Goal: Navigation & Orientation: Find specific page/section

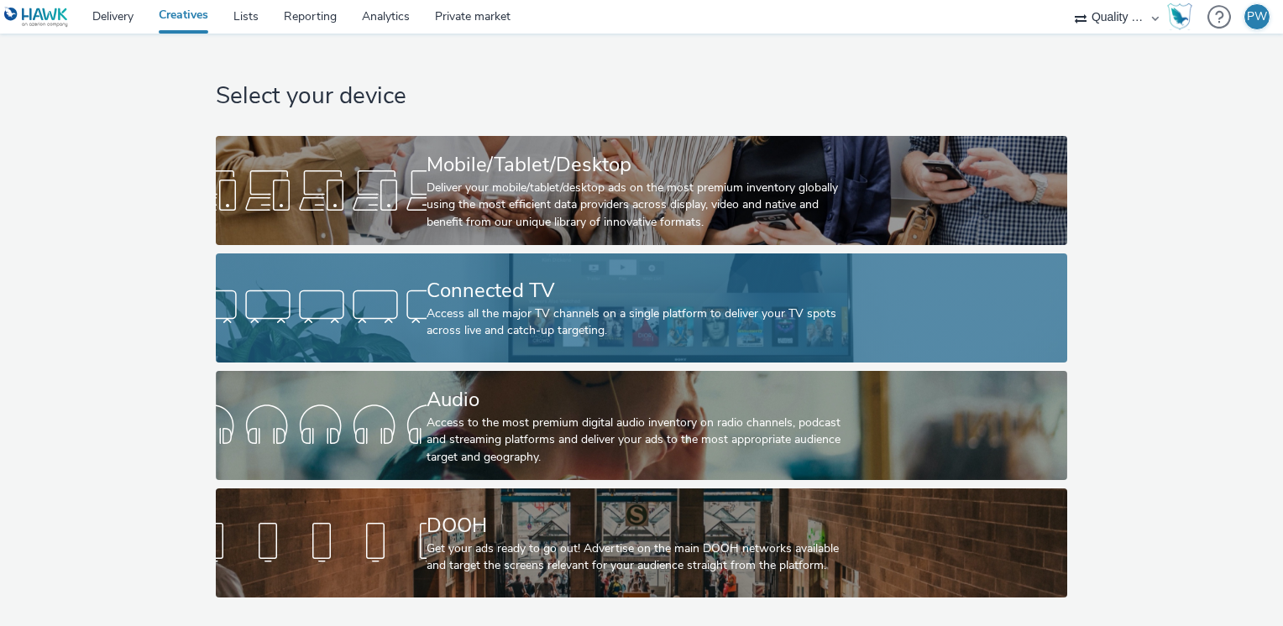
click at [482, 287] on div "Connected TV" at bounding box center [638, 290] width 422 height 29
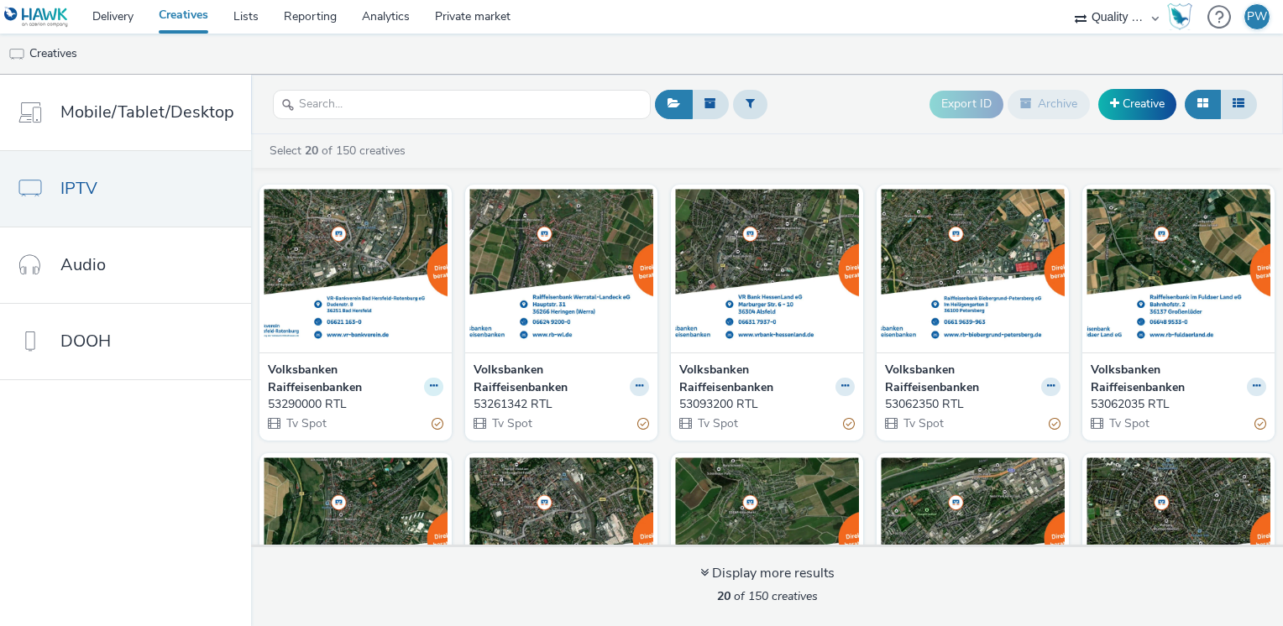
click at [430, 386] on icon at bounding box center [434, 386] width 8 height 10
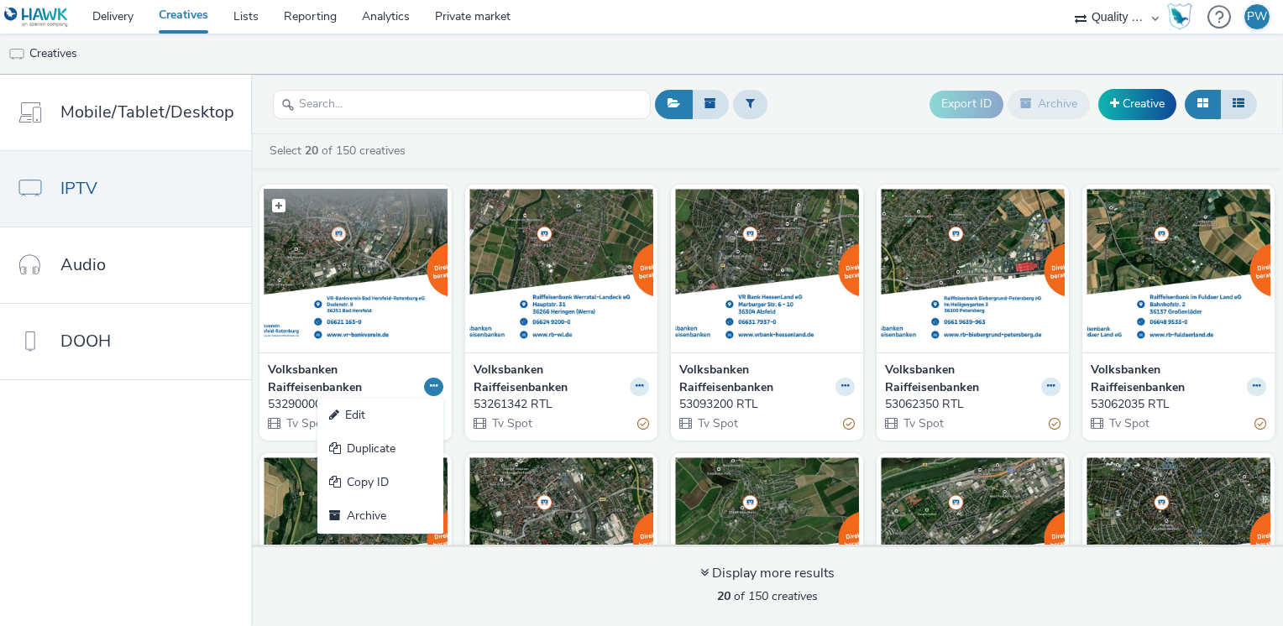
click at [347, 327] on img at bounding box center [356, 271] width 184 height 164
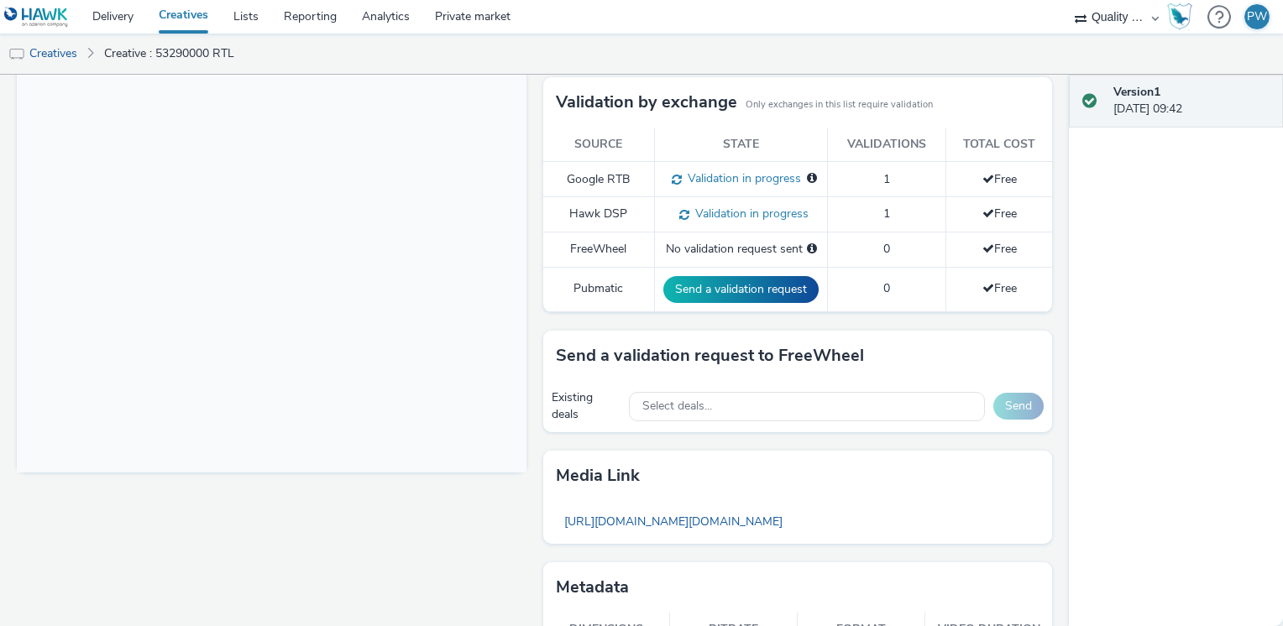
scroll to position [486, 0]
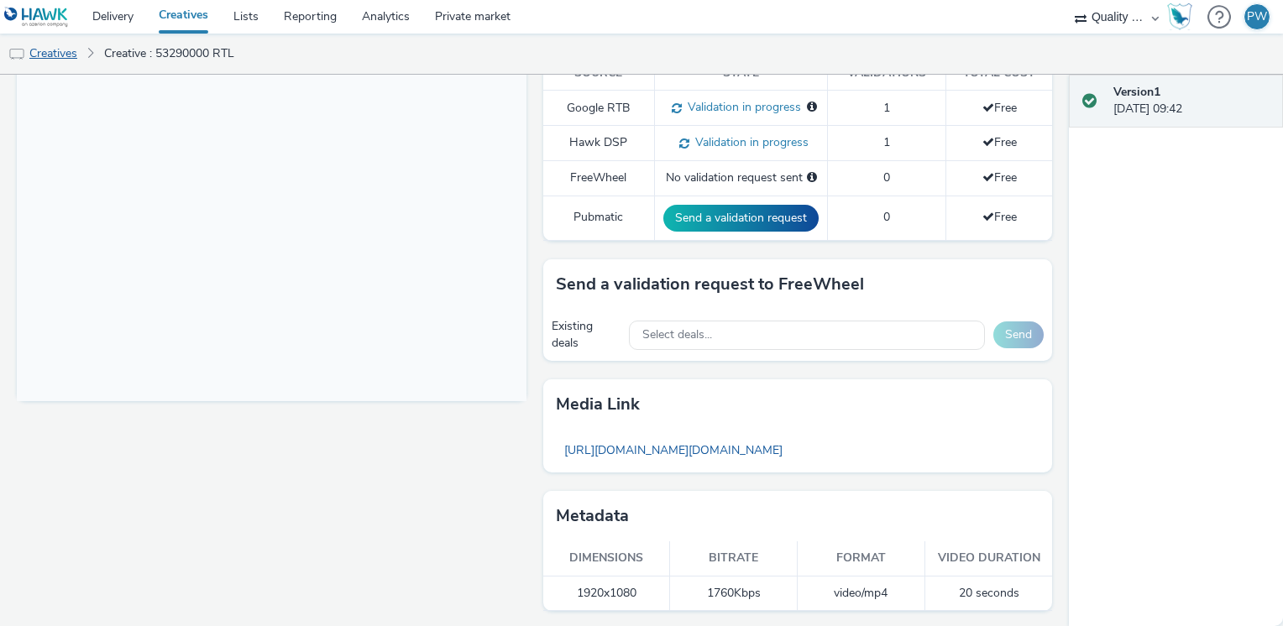
click at [68, 49] on link "Creatives" at bounding box center [43, 54] width 86 height 40
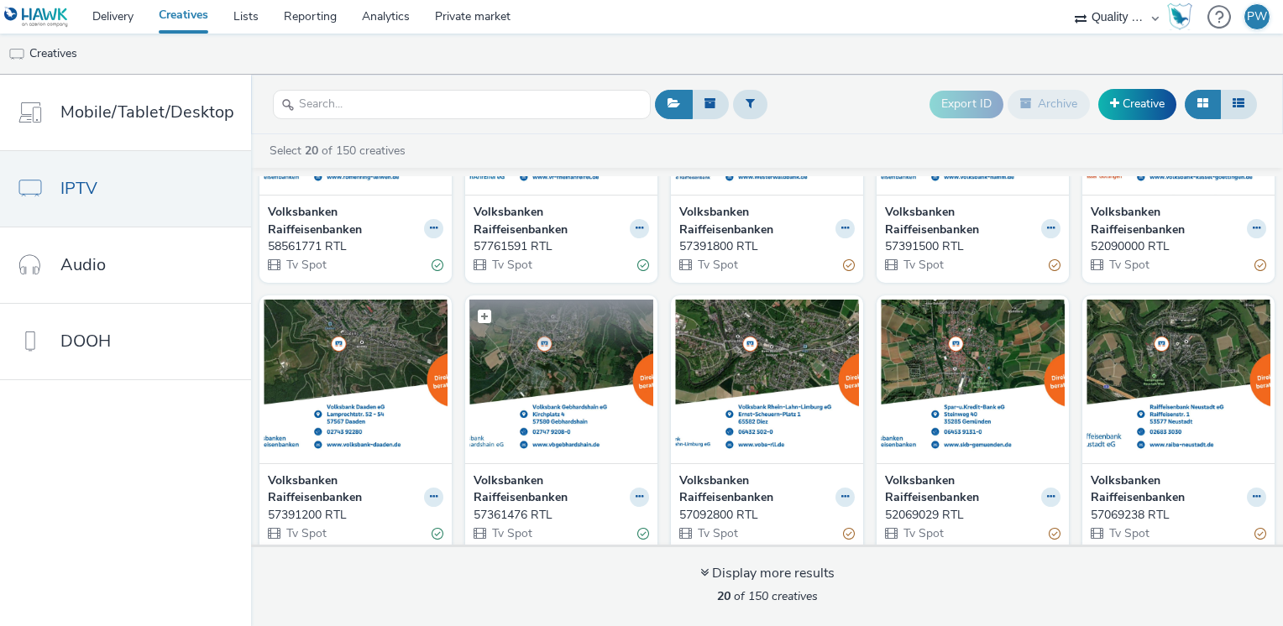
scroll to position [706, 0]
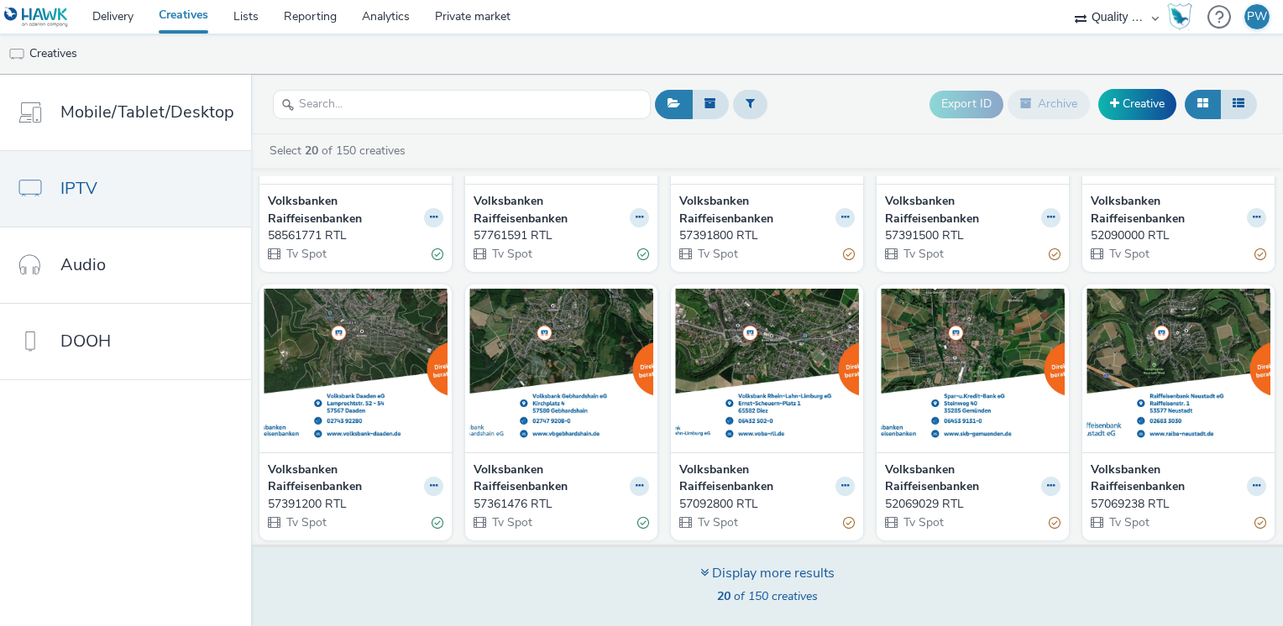
click at [721, 573] on div "Display more results" at bounding box center [767, 573] width 134 height 19
click at [793, 582] on div "Display more results" at bounding box center [767, 573] width 134 height 19
click at [793, 580] on div "Display more results" at bounding box center [767, 573] width 134 height 19
click at [789, 580] on div "Display more results" at bounding box center [767, 573] width 134 height 19
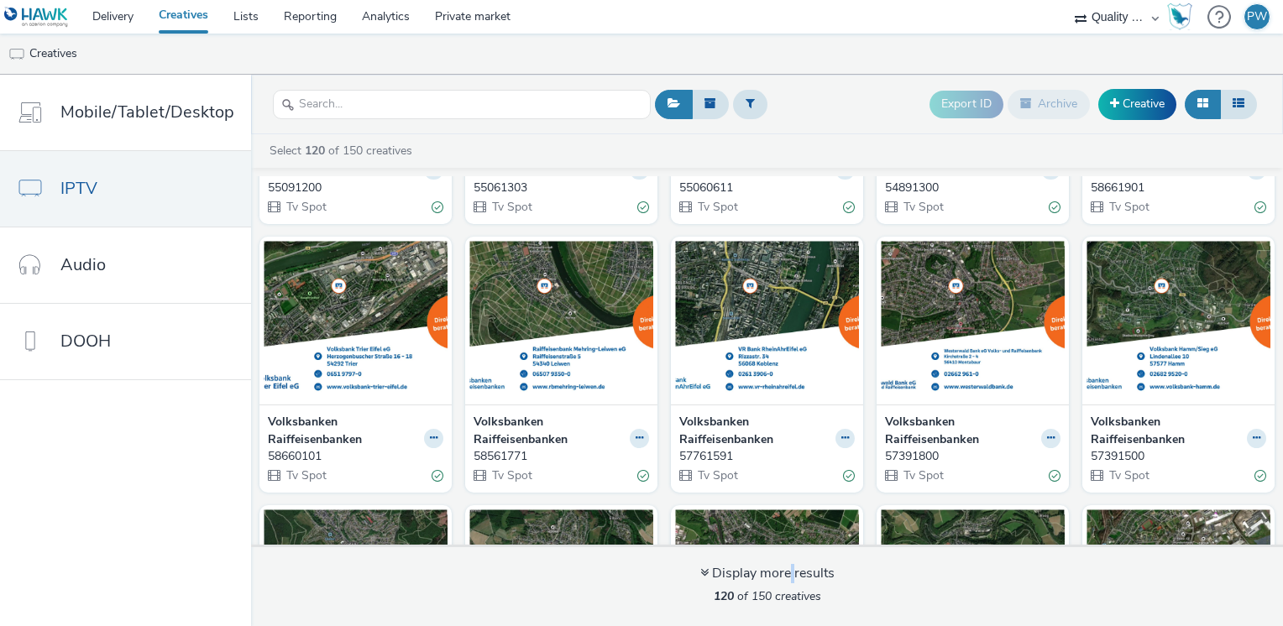
scroll to position [5633, 0]
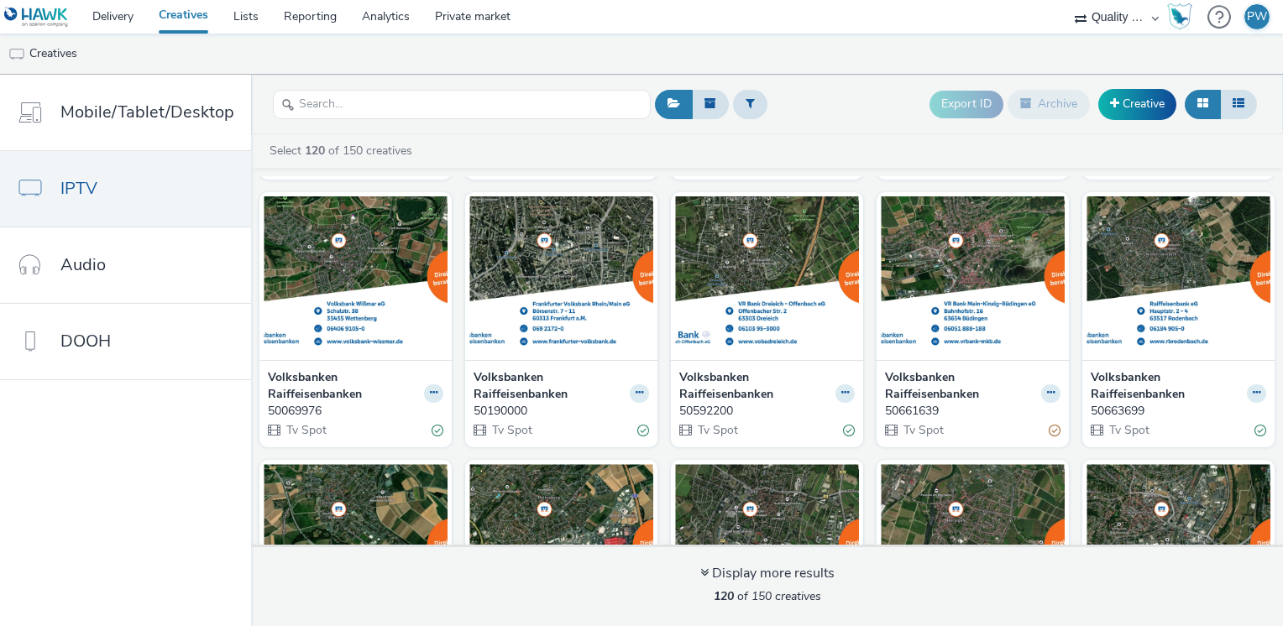
click at [731, 377] on strong "Volksbanken Raiffeisenbanken" at bounding box center [755, 386] width 152 height 34
click at [710, 369] on strong "Volksbanken Raiffeisenbanken" at bounding box center [755, 386] width 152 height 34
click at [714, 257] on img at bounding box center [767, 278] width 184 height 164
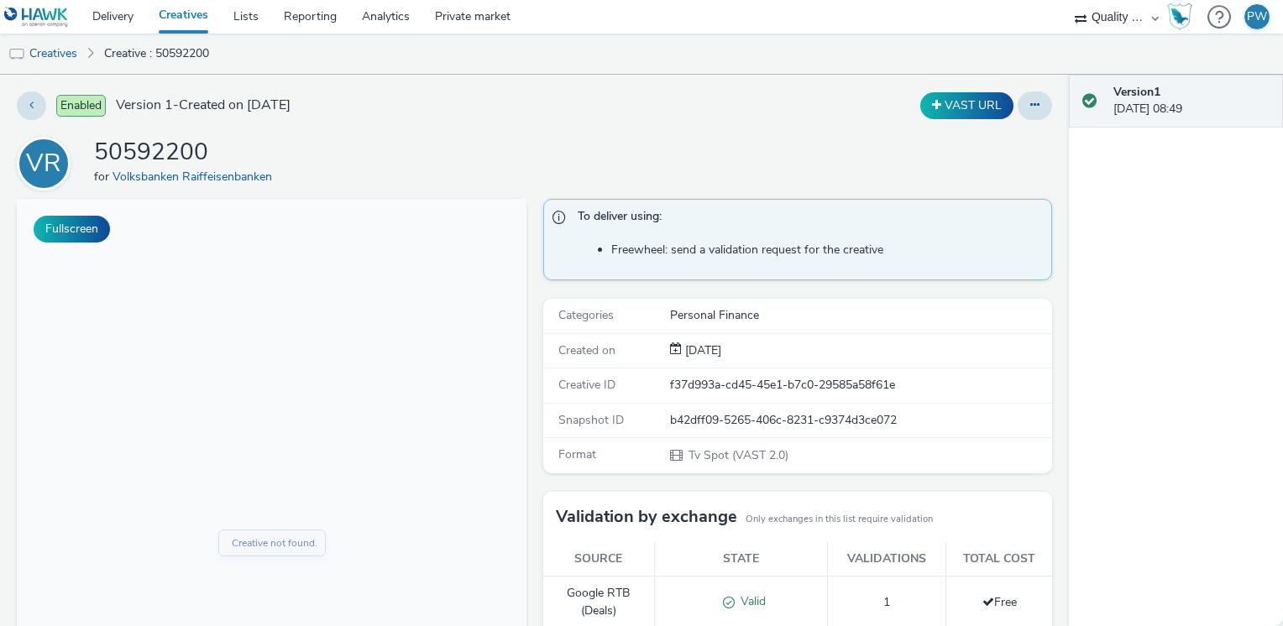
scroll to position [554, 0]
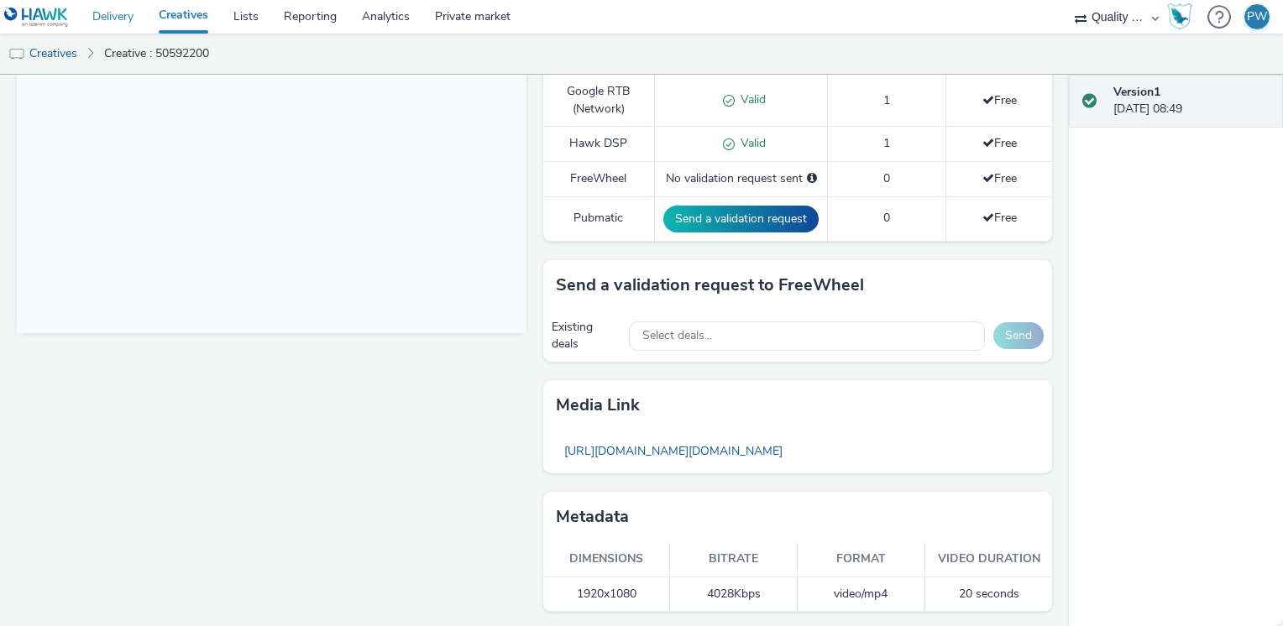
click at [97, 12] on link "Delivery" at bounding box center [113, 17] width 66 height 34
